Goal: Information Seeking & Learning: Learn about a topic

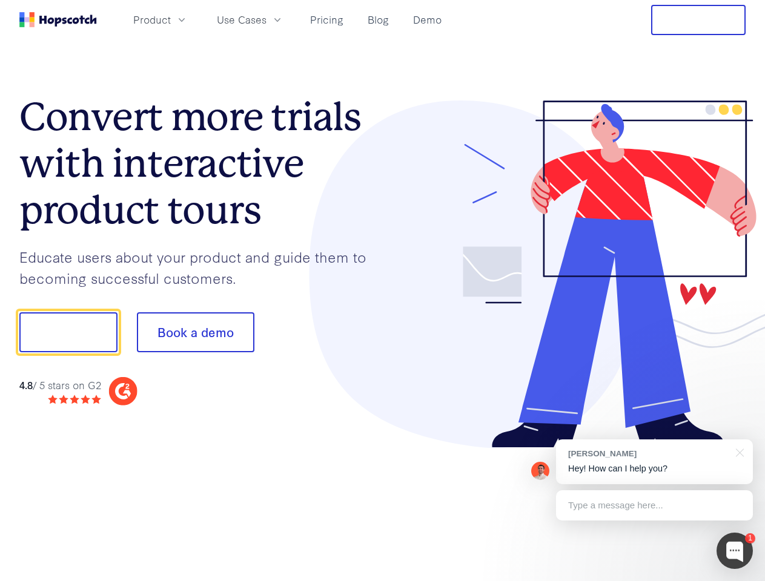
click at [383, 291] on div at bounding box center [564, 275] width 363 height 348
click at [171, 19] on span "Product" at bounding box center [152, 19] width 38 height 15
click at [266, 19] on span "Use Cases" at bounding box center [242, 19] width 50 height 15
click at [698, 20] on button "Free Trial" at bounding box center [698, 20] width 94 height 30
click at [68, 333] on button "Show me!" at bounding box center [68, 333] width 98 height 40
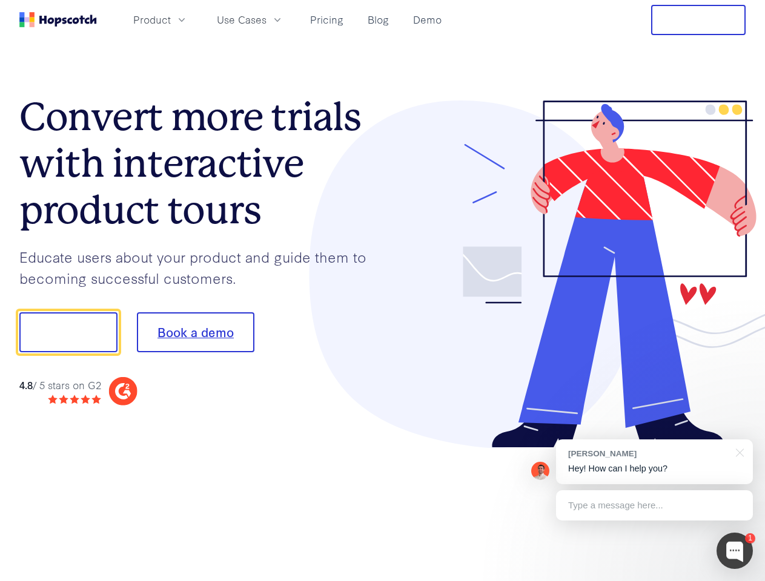
click at [195, 333] on button "Book a demo" at bounding box center [195, 333] width 117 height 40
click at [735, 551] on div at bounding box center [734, 551] width 36 height 36
click at [654, 462] on div "[PERSON_NAME] Hey! How can I help you?" at bounding box center [654, 462] width 197 height 45
click at [738, 452] on div at bounding box center [639, 331] width 227 height 404
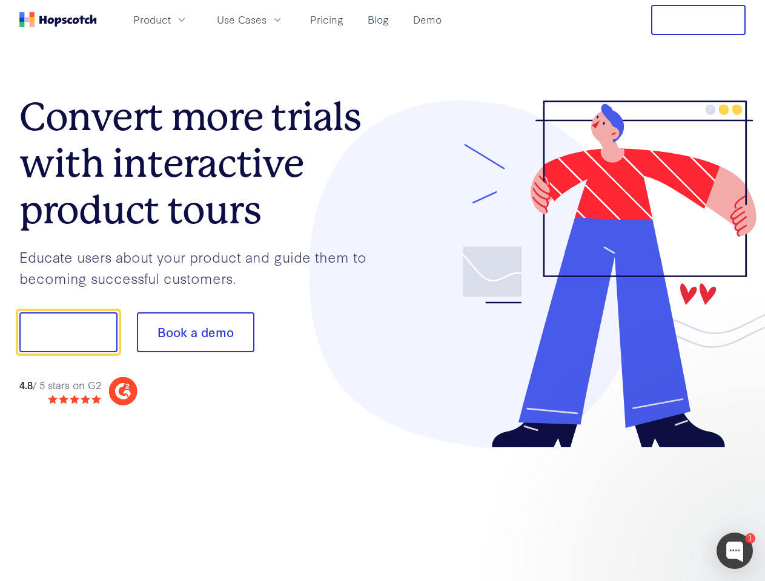
click at [654, 506] on div at bounding box center [639, 412] width 227 height 242
